Goal: Task Accomplishment & Management: Manage account settings

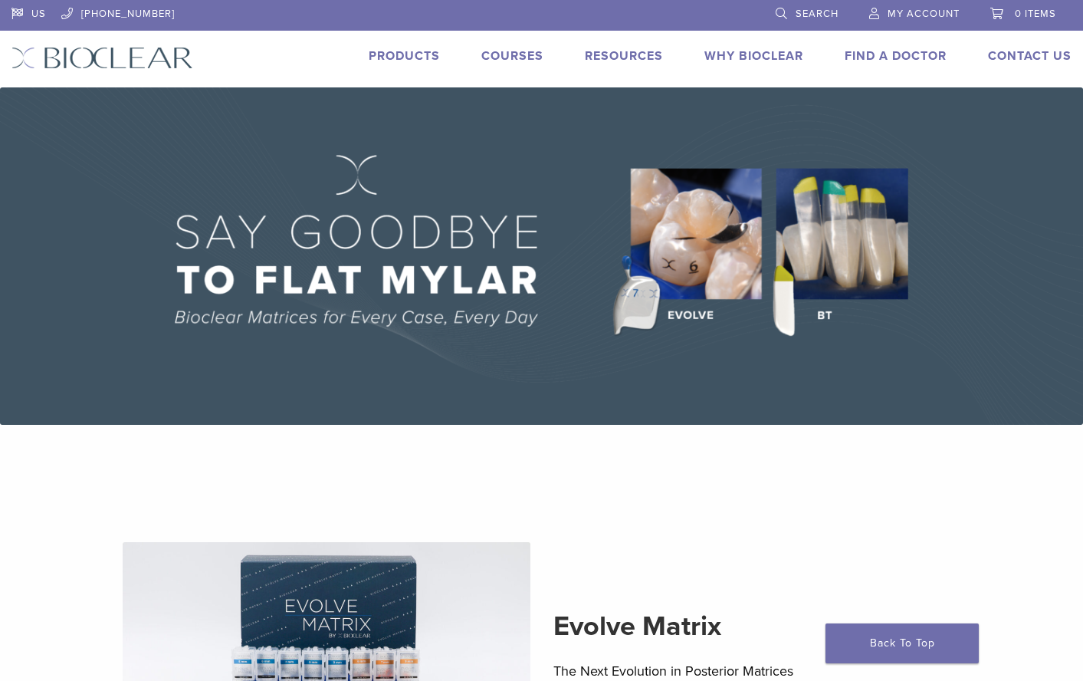
click at [912, 16] on span "My Account" at bounding box center [924, 14] width 72 height 12
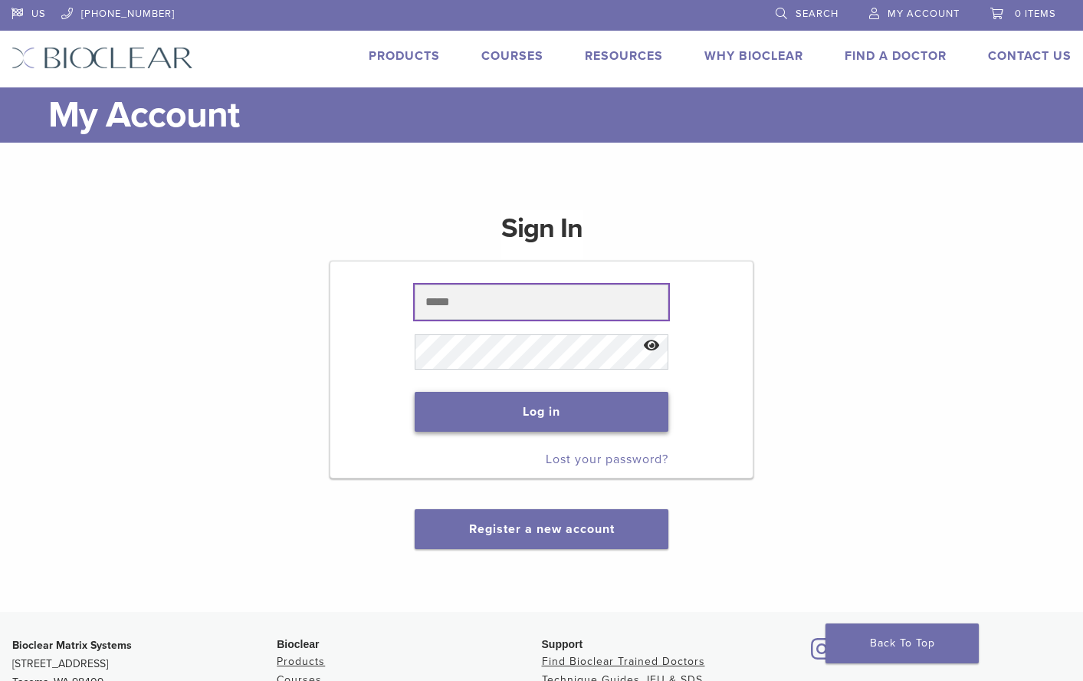
type input "**********"
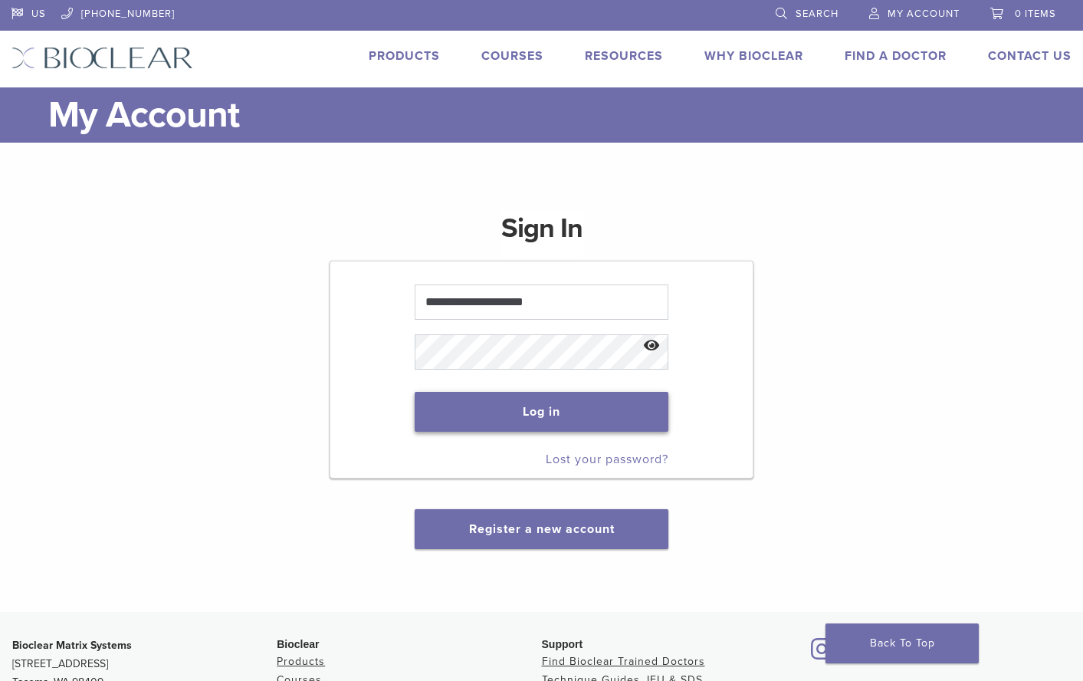
click at [544, 422] on button "Log in" at bounding box center [542, 412] width 254 height 40
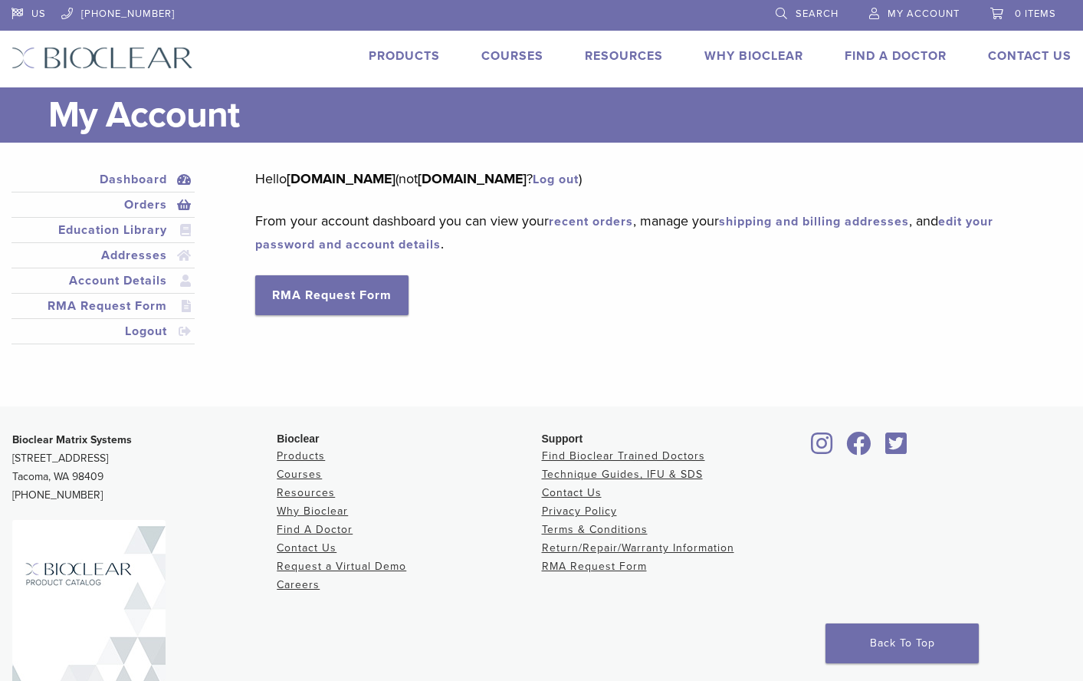
click at [156, 209] on link "Orders" at bounding box center [103, 205] width 177 height 18
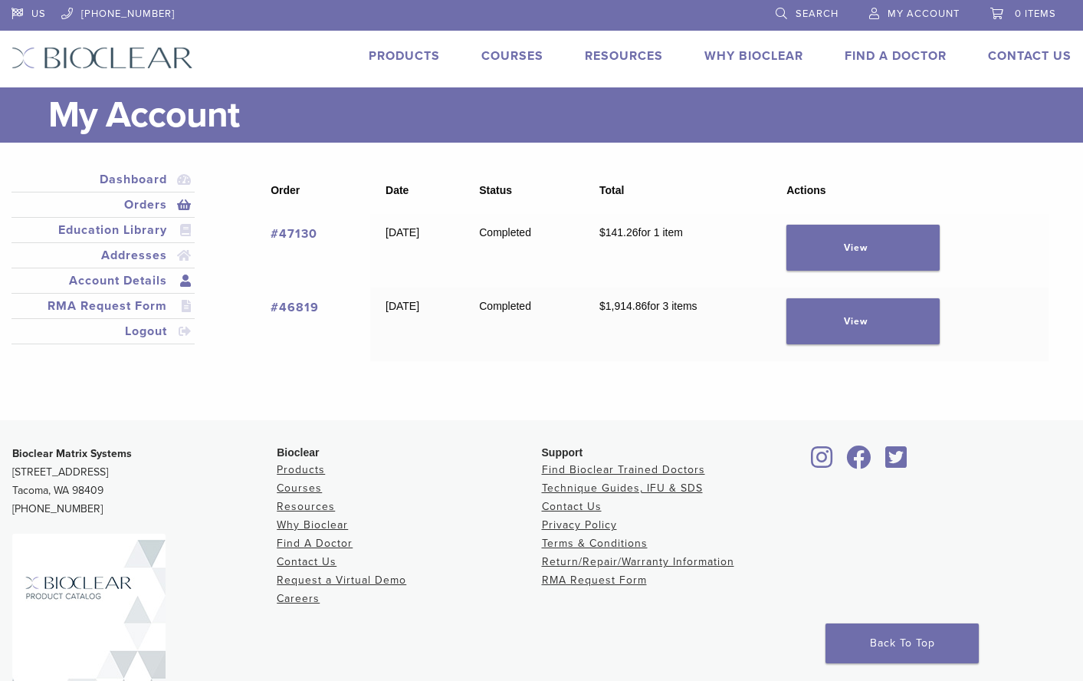
click at [157, 278] on link "Account Details" at bounding box center [103, 280] width 177 height 18
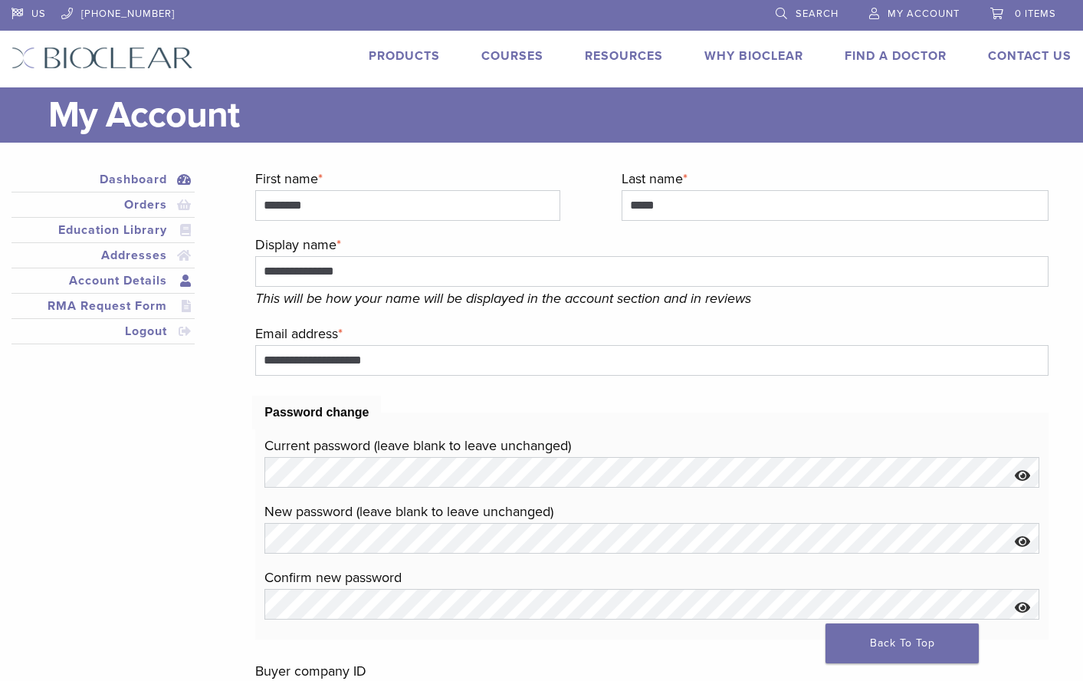
click at [148, 177] on link "Dashboard" at bounding box center [103, 179] width 177 height 18
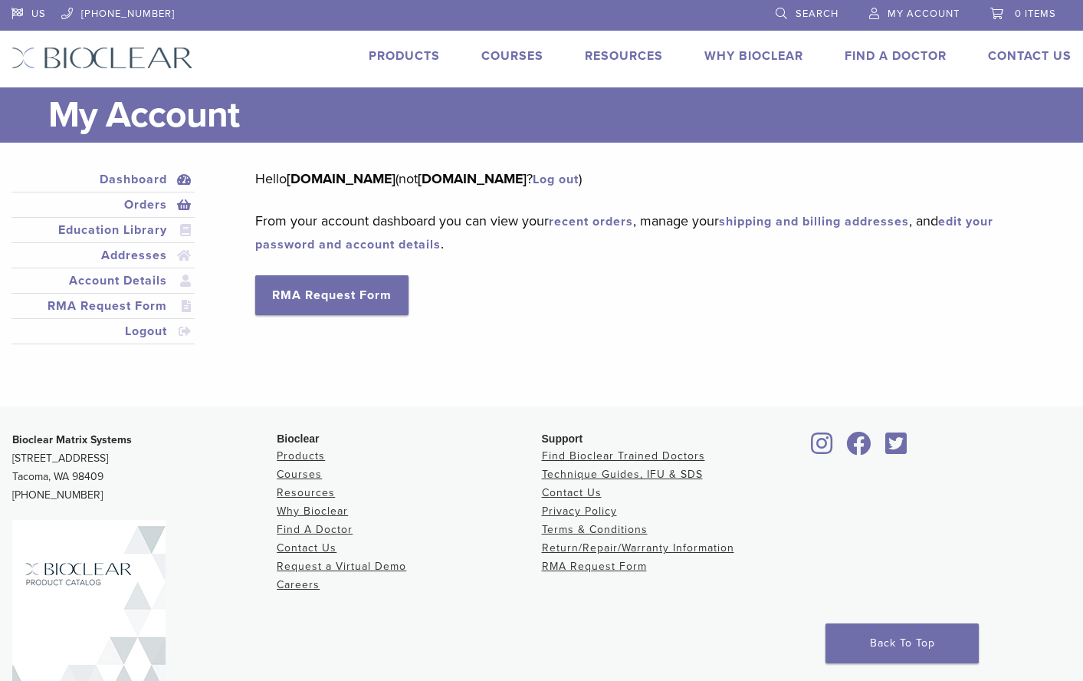
click at [137, 209] on link "Orders" at bounding box center [103, 205] width 177 height 18
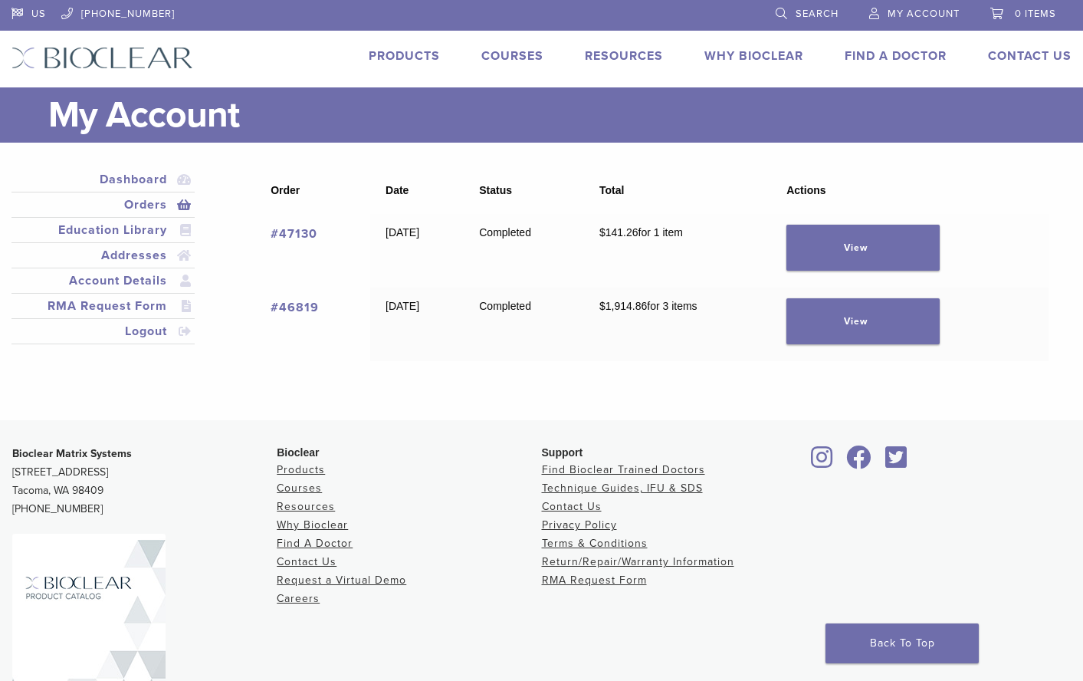
click at [1007, 204] on th "Actions" at bounding box center [910, 190] width 278 height 47
